Goal: Task Accomplishment & Management: Use online tool/utility

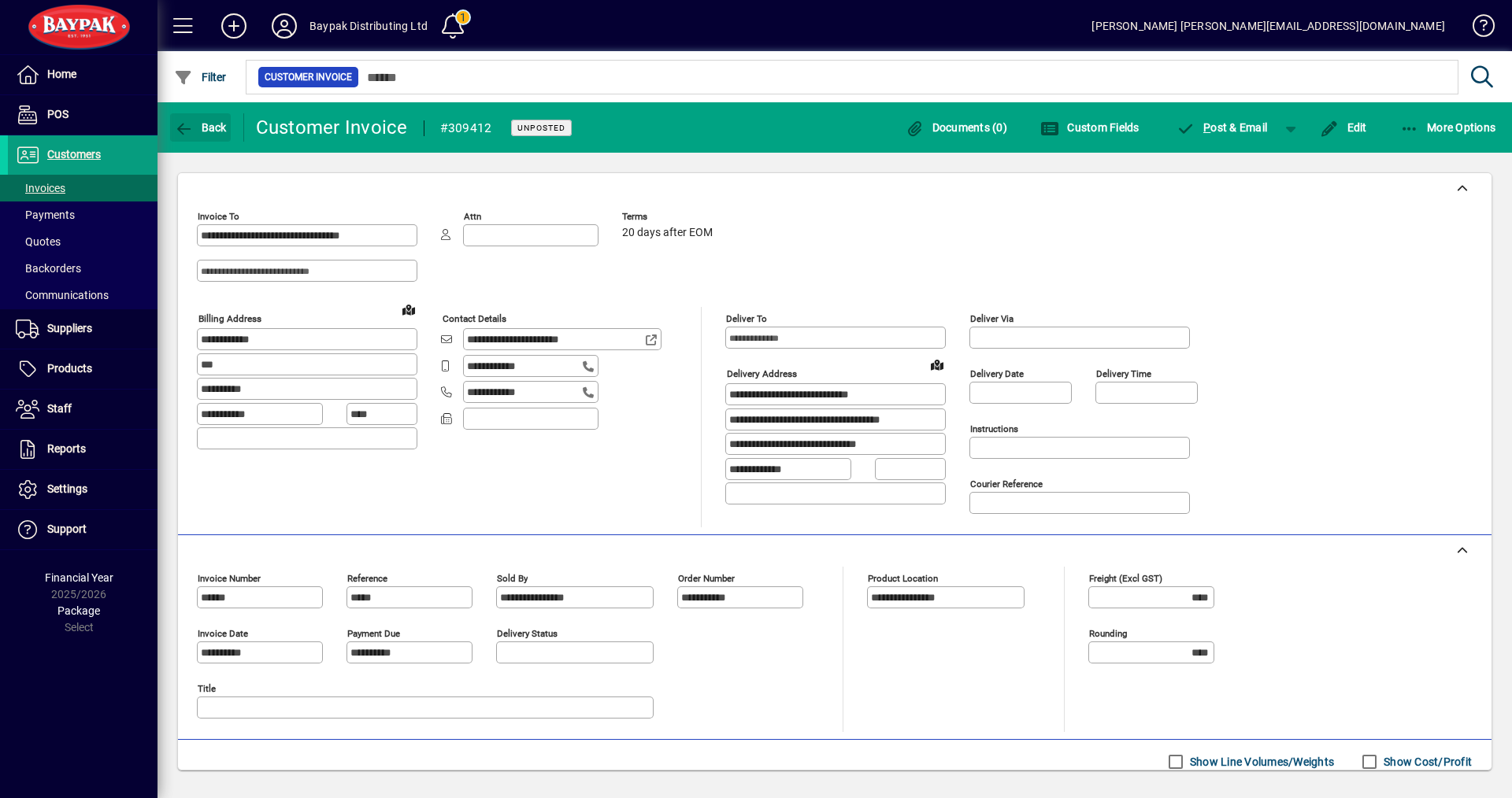
click at [211, 129] on span "Back" at bounding box center [200, 127] width 53 height 12
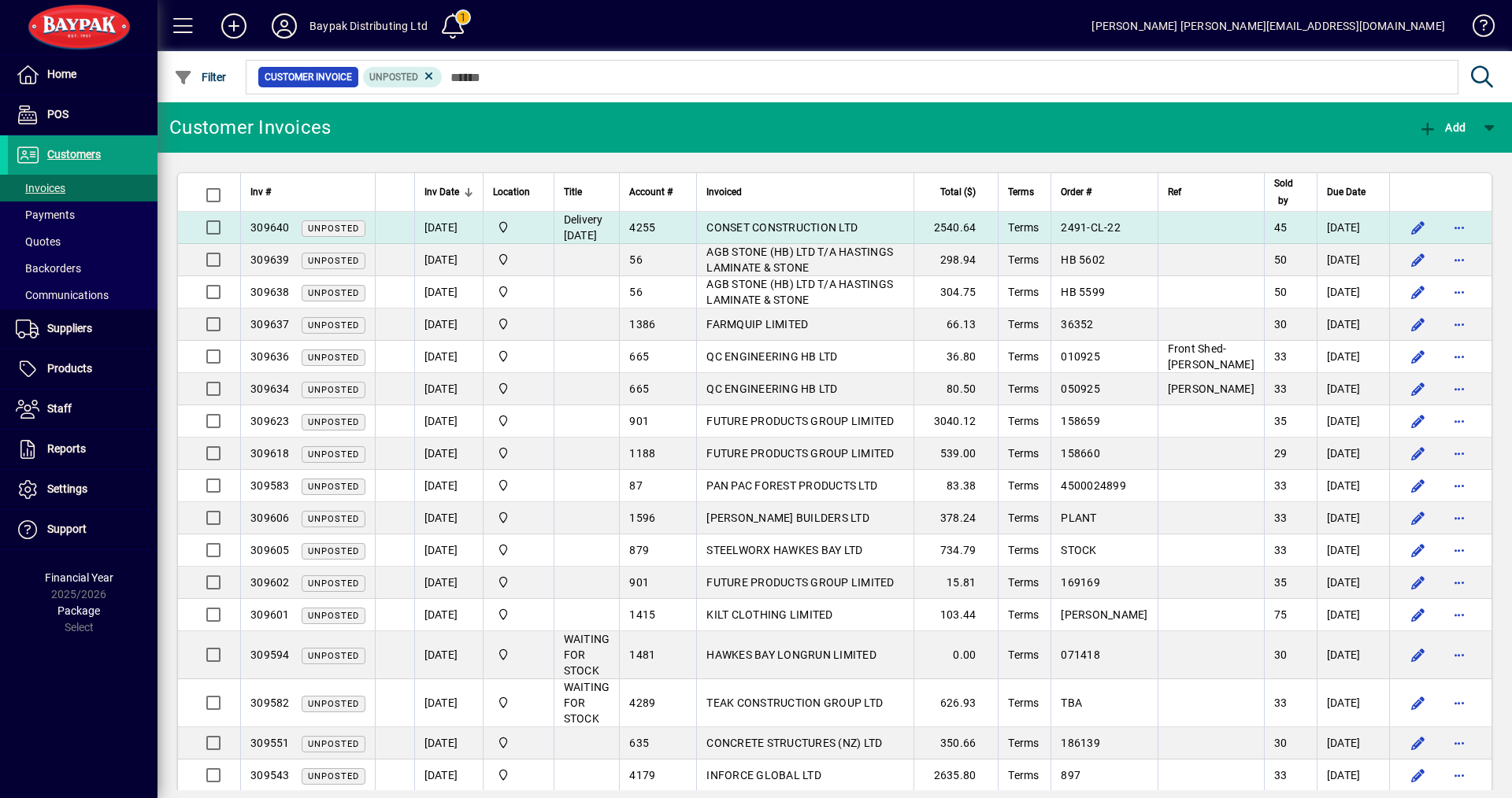
click at [744, 227] on span "CONSET CONSTRUCTION LTD" at bounding box center [782, 227] width 151 height 12
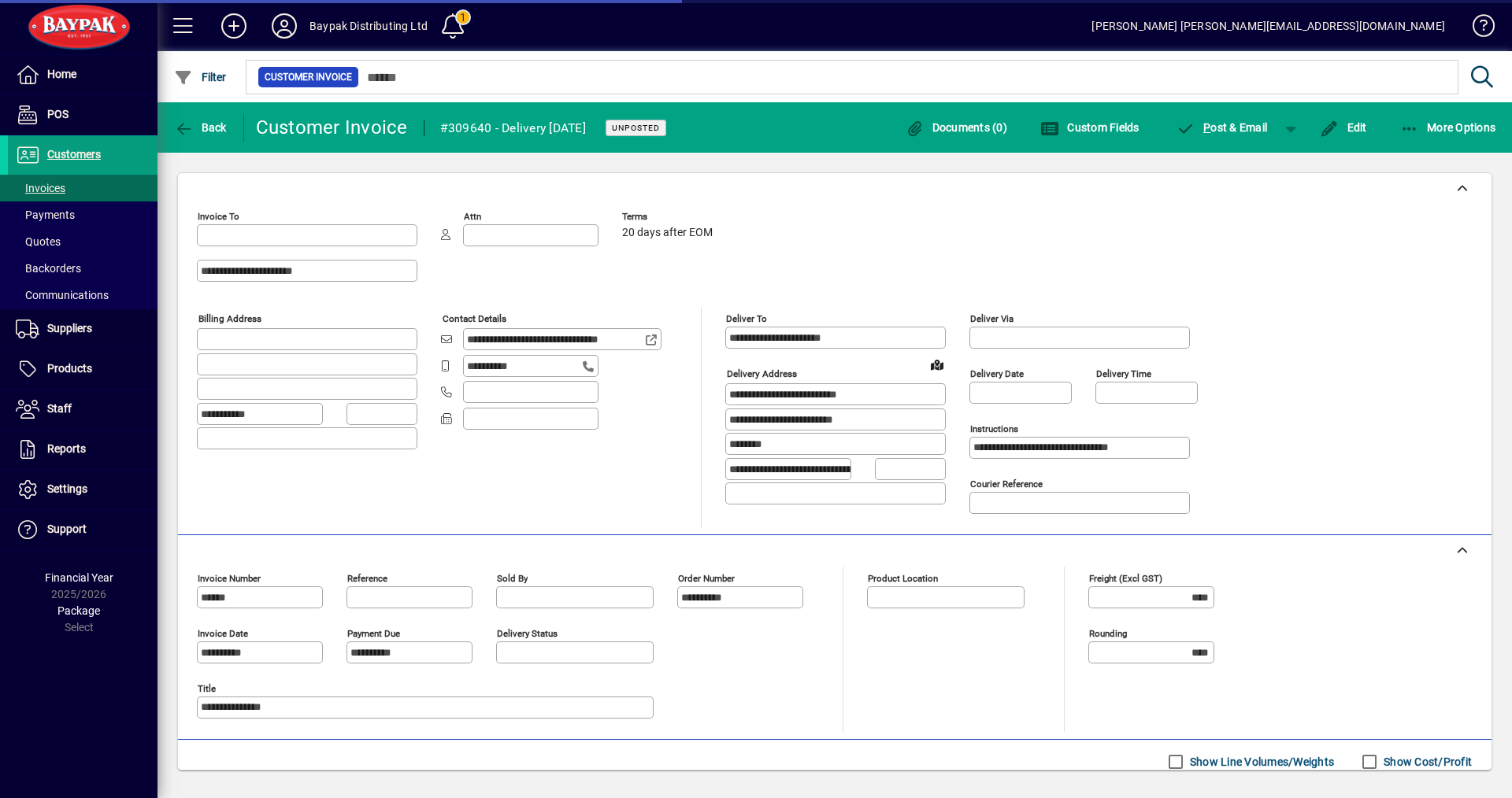
type input "**********"
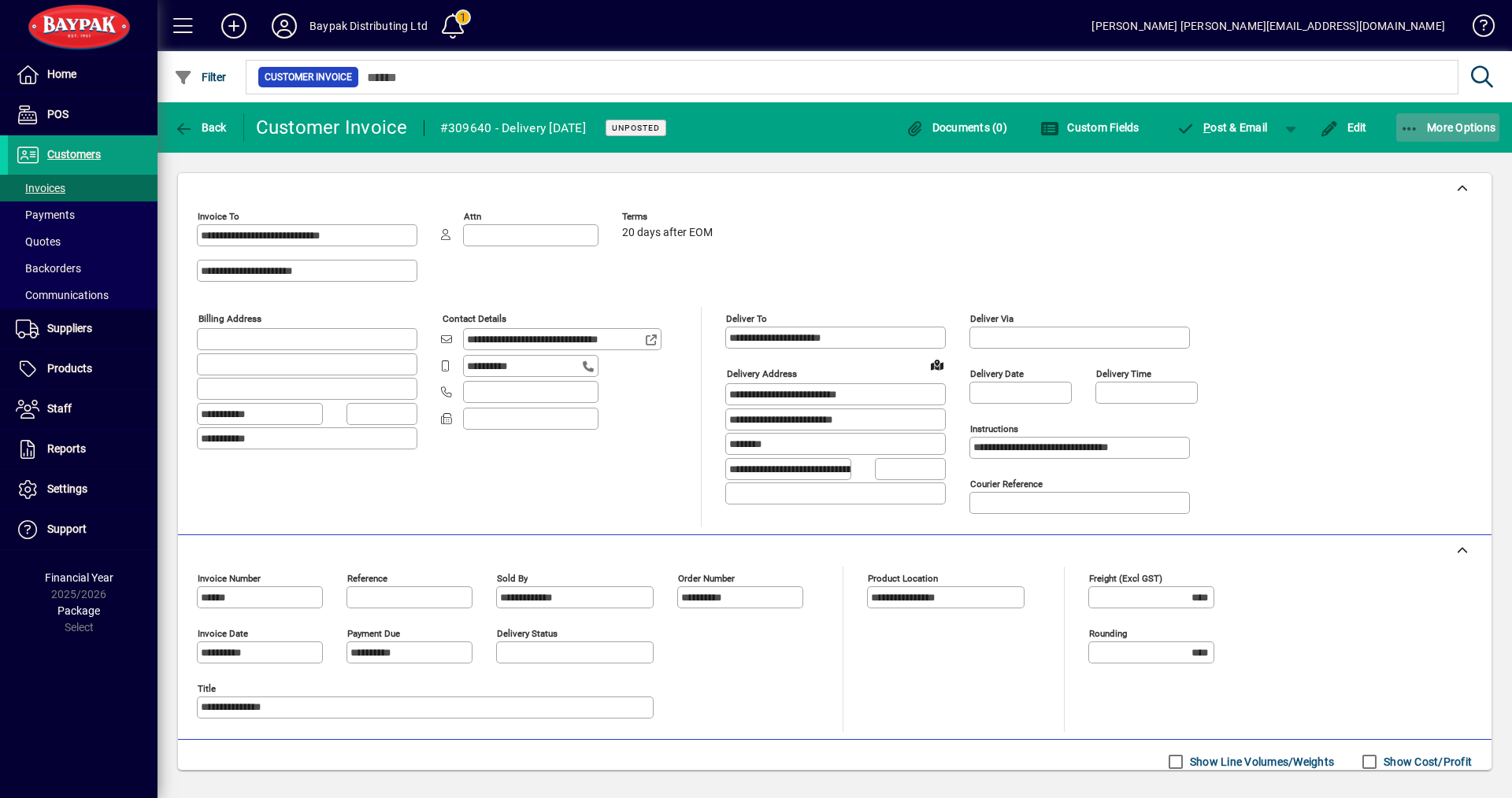
click at [1451, 126] on span "More Options" at bounding box center [1448, 127] width 96 height 12
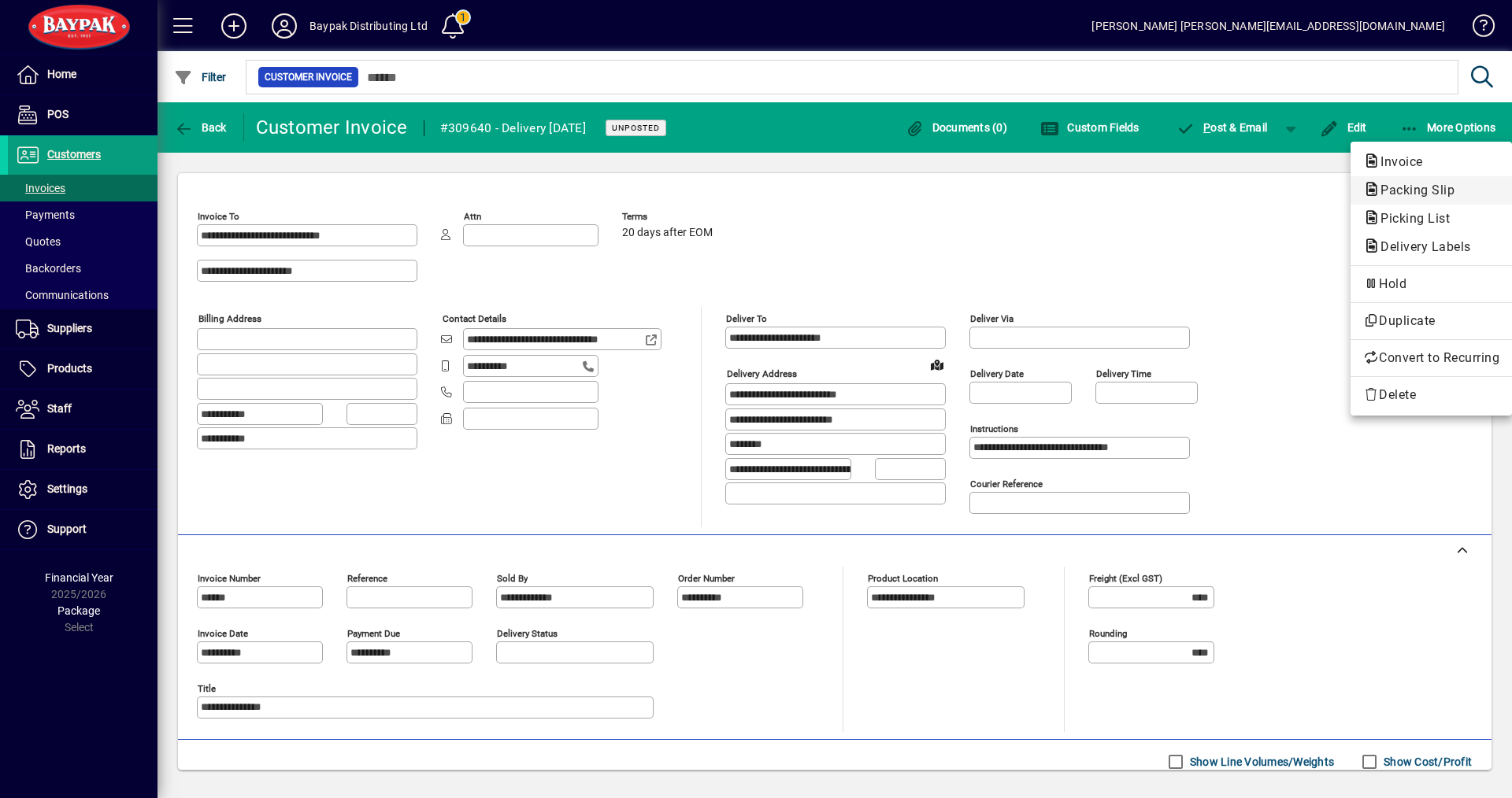
click at [1394, 192] on span "Packing Slip" at bounding box center [1412, 190] width 100 height 15
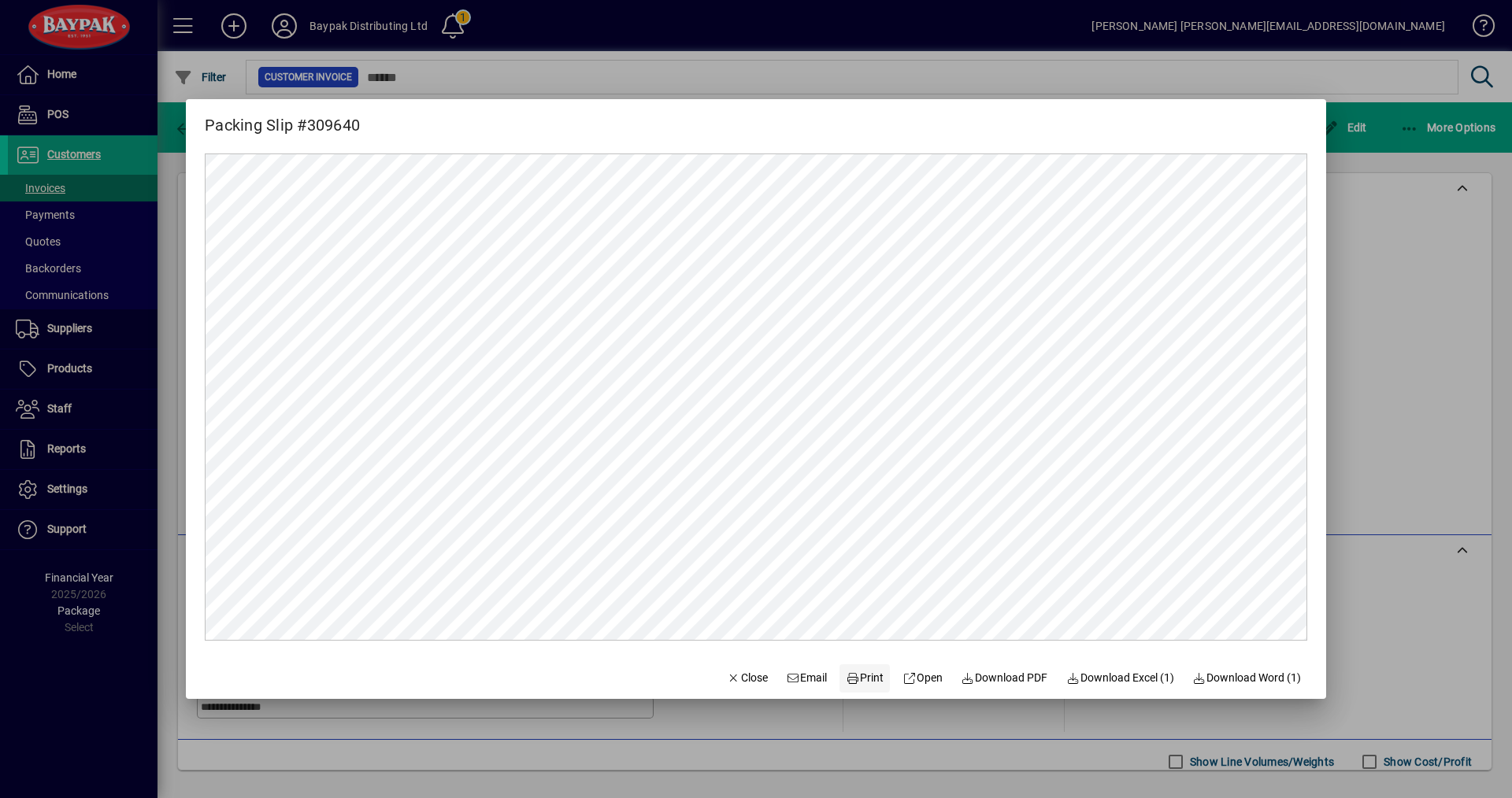
click at [860, 681] on span "Print" at bounding box center [864, 677] width 37 height 16
click at [859, 675] on span "Print" at bounding box center [864, 677] width 37 height 16
click at [739, 683] on span "Close" at bounding box center [746, 677] width 41 height 16
